Goal: Browse casually: Explore the website without a specific task or goal

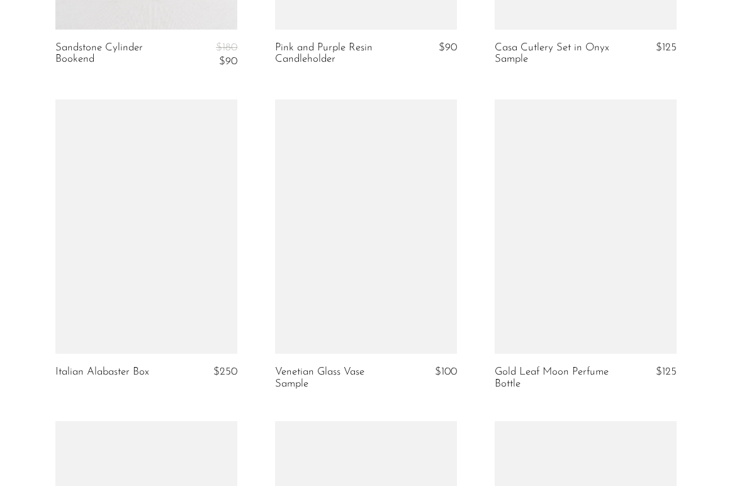
scroll to position [1007, 0]
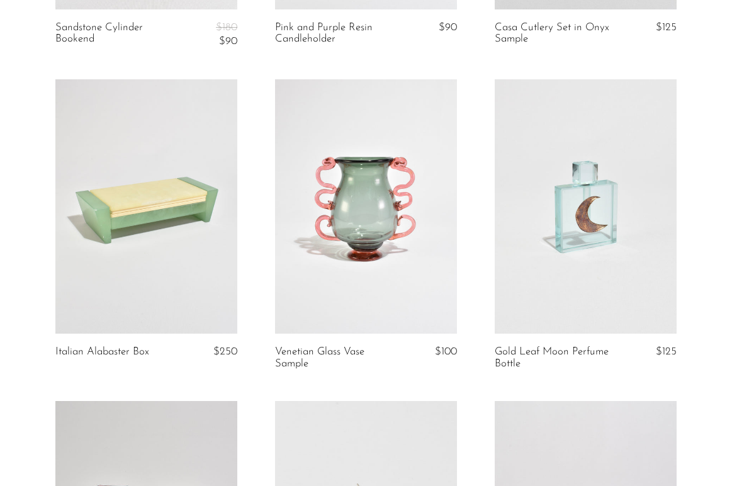
click at [242, 349] on article "Italian Alabaster Box $250" at bounding box center [147, 240] width 220 height 322
click at [378, 226] on link at bounding box center [366, 206] width 182 height 254
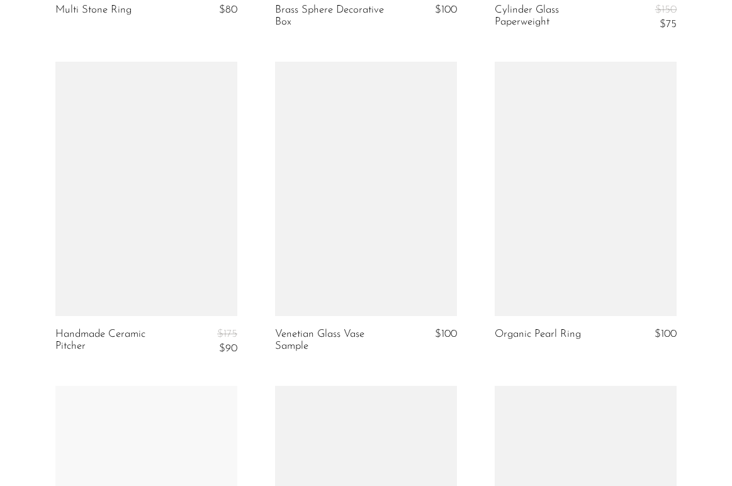
scroll to position [3289, 0]
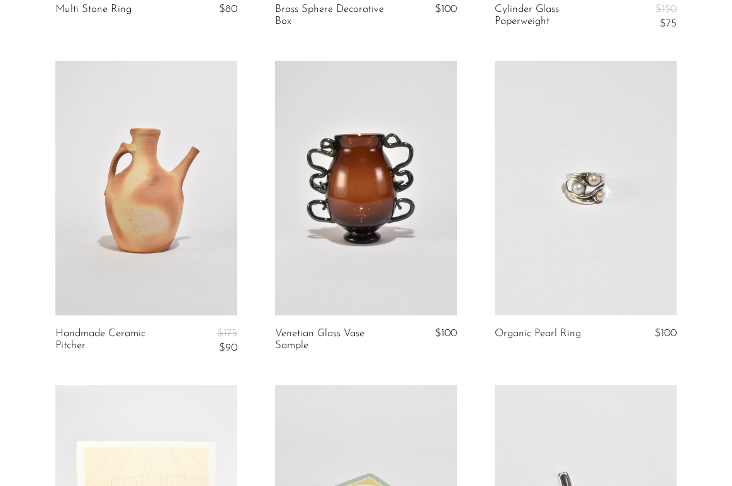
click at [391, 221] on link at bounding box center [366, 188] width 182 height 254
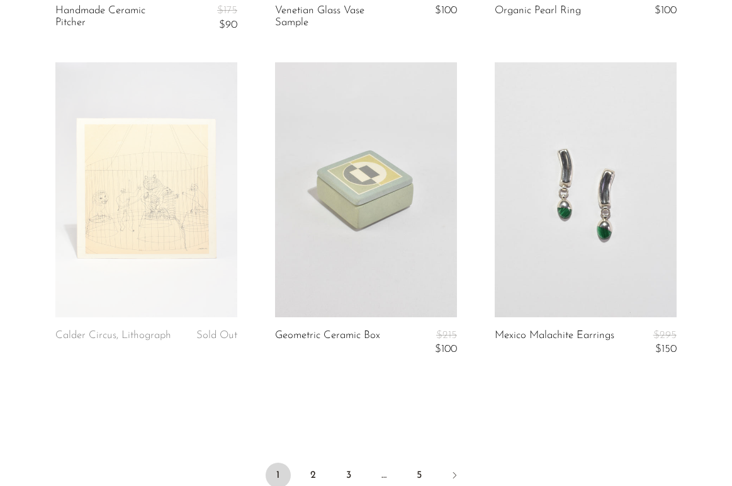
scroll to position [3765, 0]
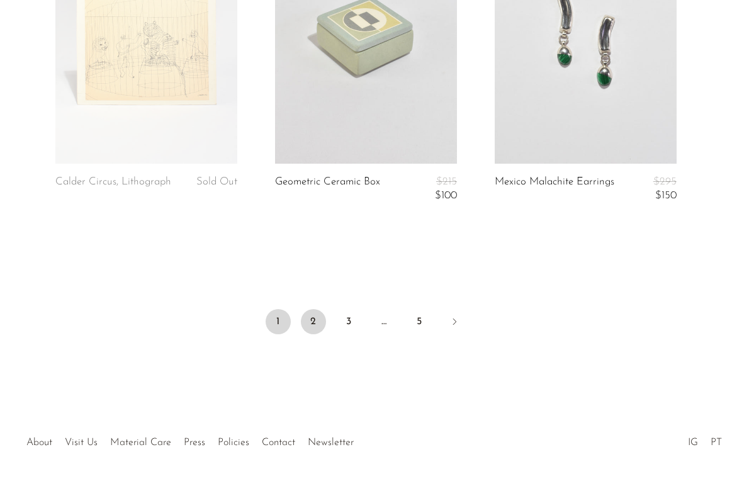
click at [314, 324] on link "2" at bounding box center [313, 321] width 25 height 25
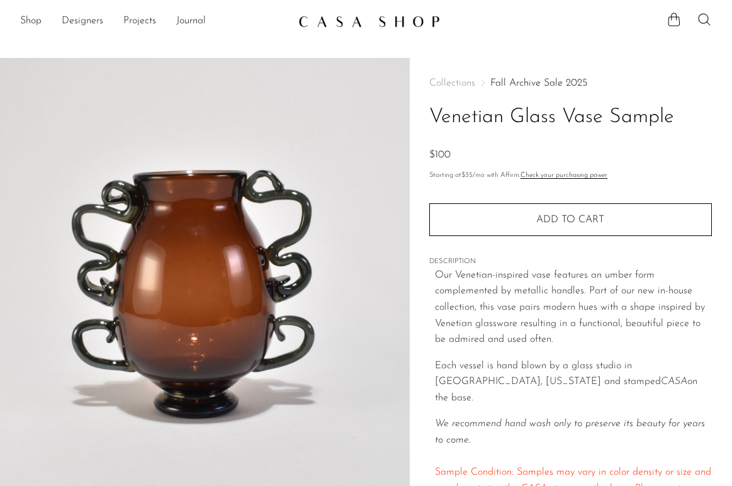
scroll to position [45, 0]
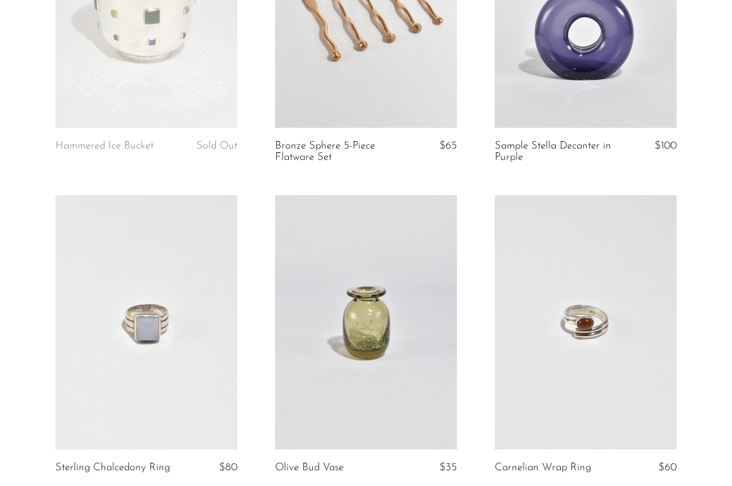
scroll to position [893, 0]
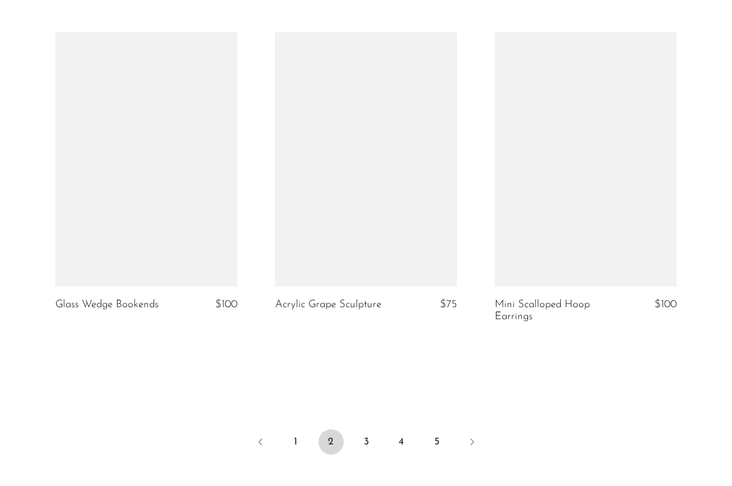
scroll to position [3629, 0]
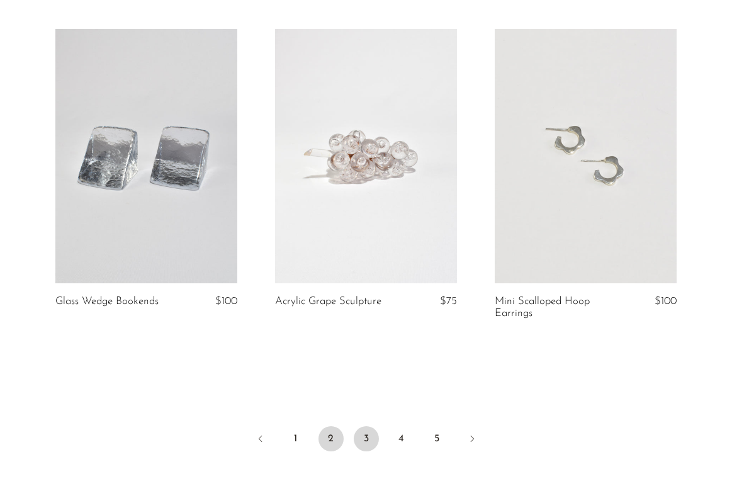
click at [367, 441] on link "3" at bounding box center [366, 438] width 25 height 25
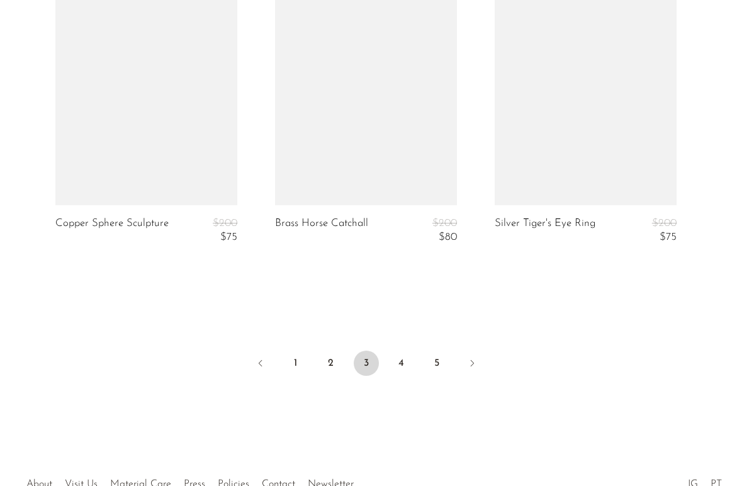
scroll to position [3816, 0]
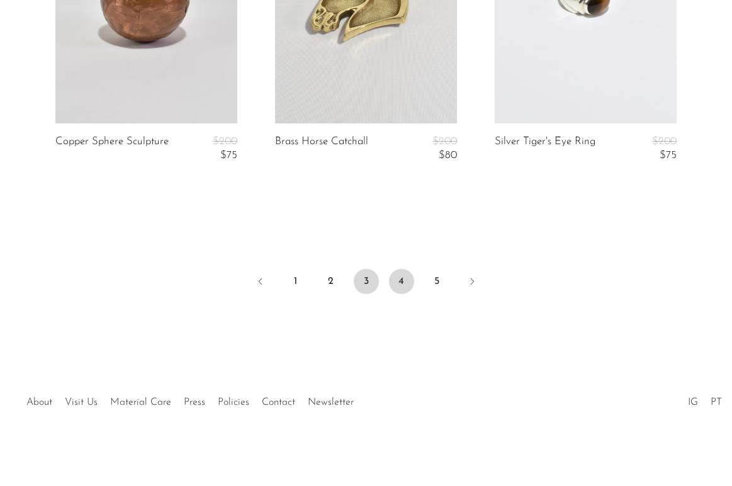
click at [404, 278] on link "4" at bounding box center [401, 281] width 25 height 25
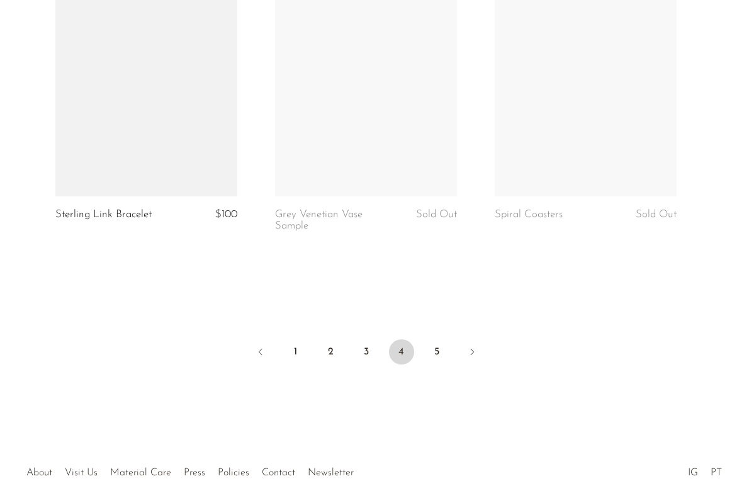
scroll to position [3738, 0]
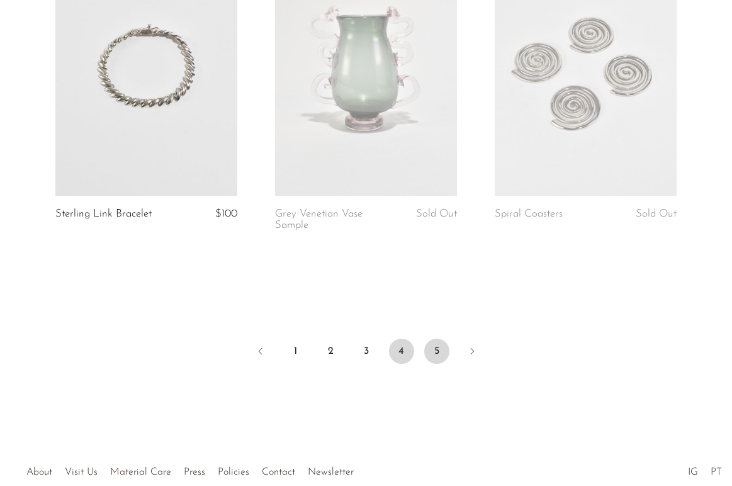
click at [433, 350] on link "5" at bounding box center [436, 351] width 25 height 25
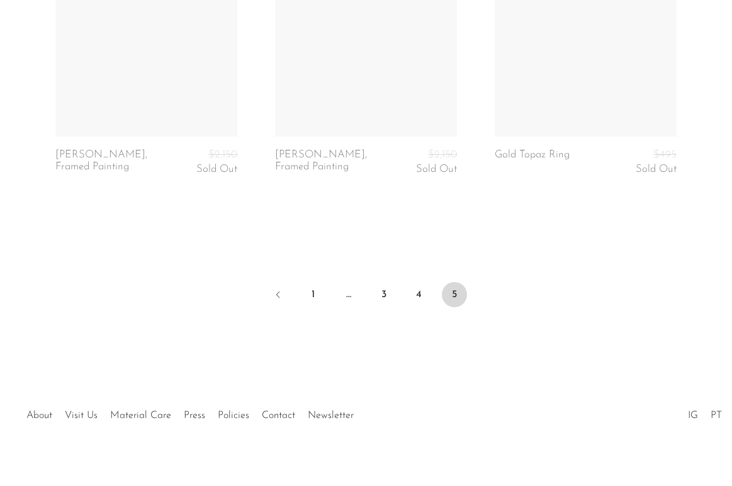
scroll to position [3813, 0]
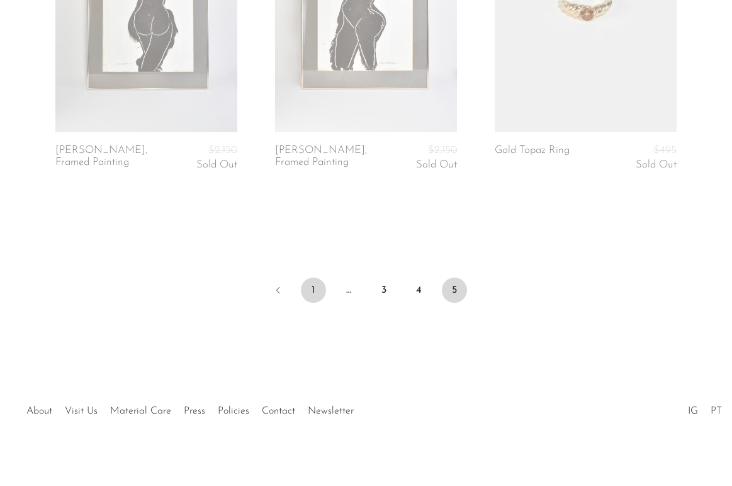
click at [312, 281] on link "1" at bounding box center [313, 290] width 25 height 25
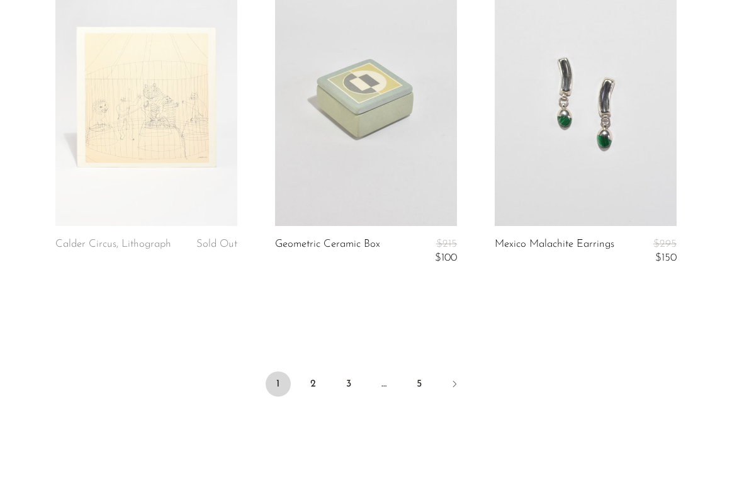
scroll to position [3729, 0]
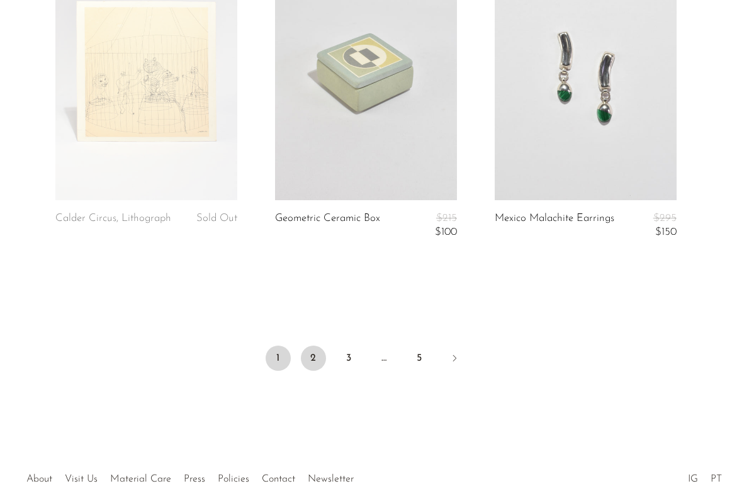
click at [317, 362] on link "2" at bounding box center [313, 358] width 25 height 25
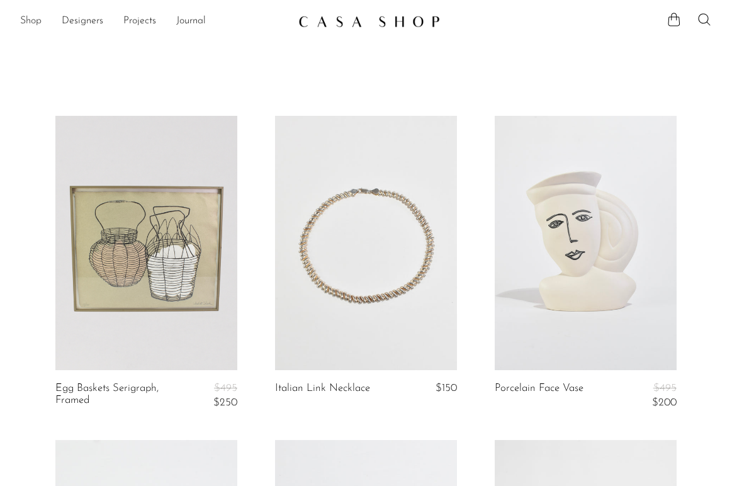
click at [34, 17] on link "Shop" at bounding box center [30, 21] width 21 height 16
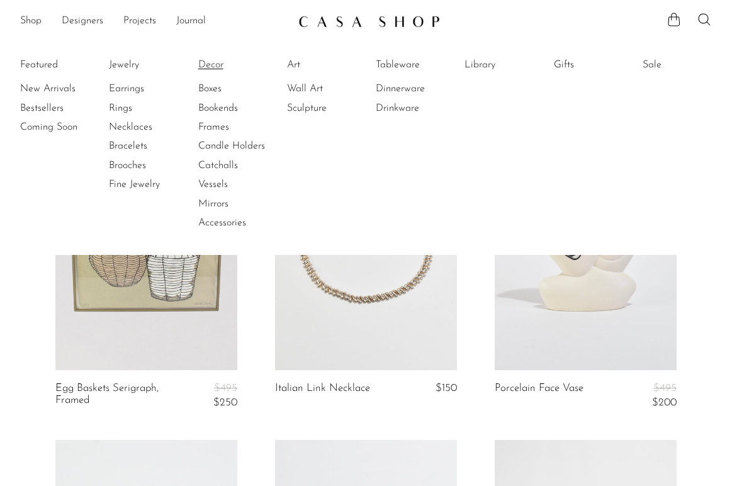
click at [211, 60] on link "Decor" at bounding box center [245, 65] width 94 height 14
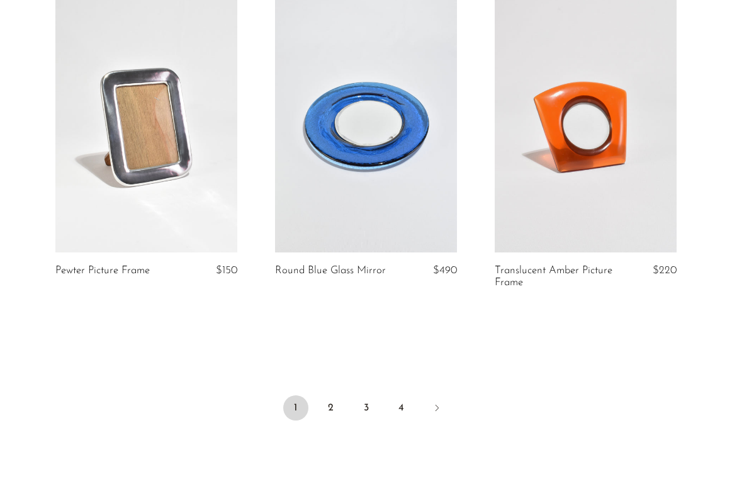
scroll to position [3648, 0]
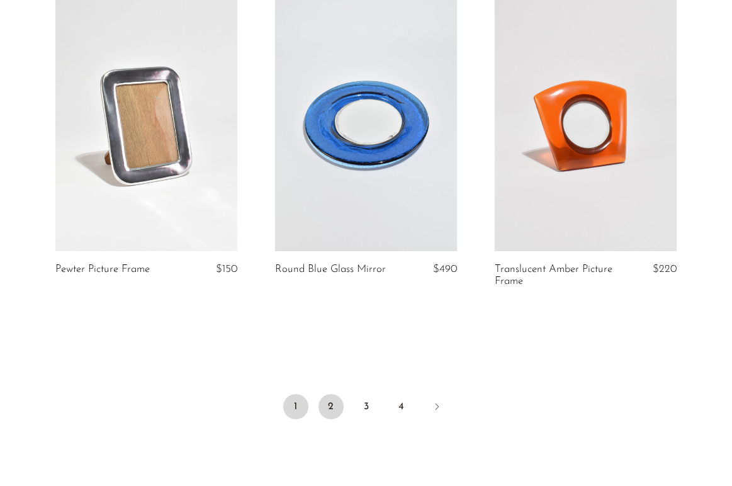
click at [334, 404] on link "2" at bounding box center [331, 406] width 25 height 25
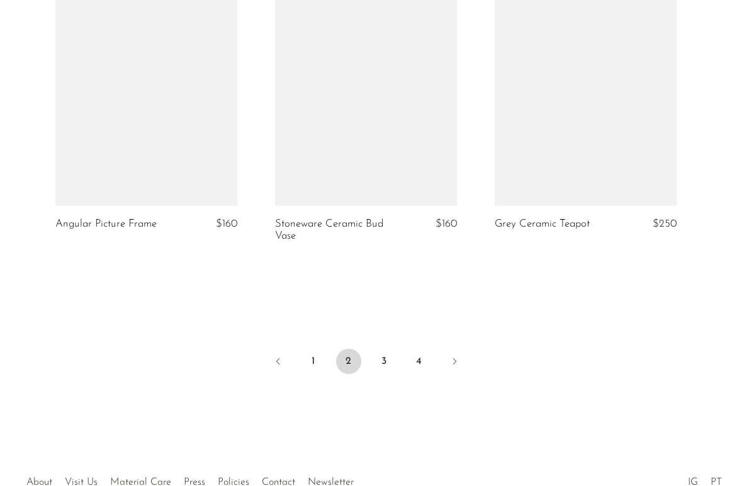
scroll to position [3672, 0]
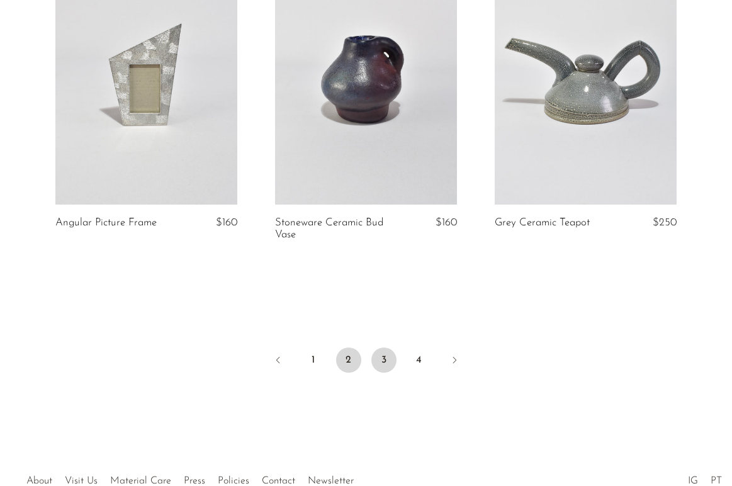
click at [384, 363] on link "3" at bounding box center [383, 360] width 25 height 25
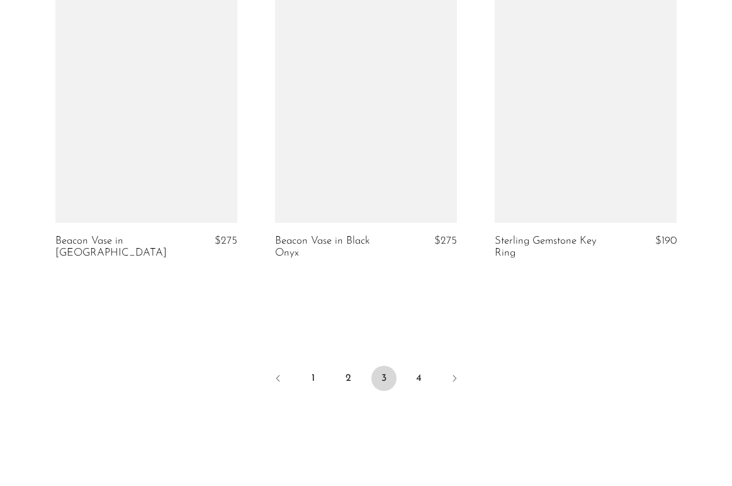
scroll to position [3762, 0]
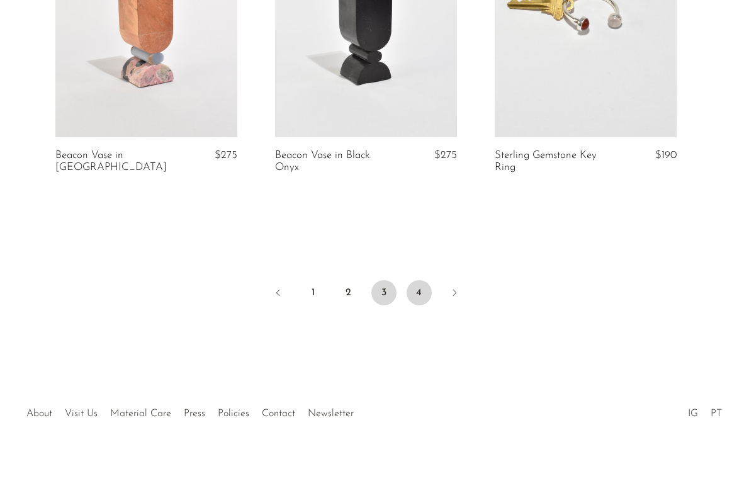
click at [419, 283] on link "4" at bounding box center [419, 292] width 25 height 25
